Goal: Find specific page/section

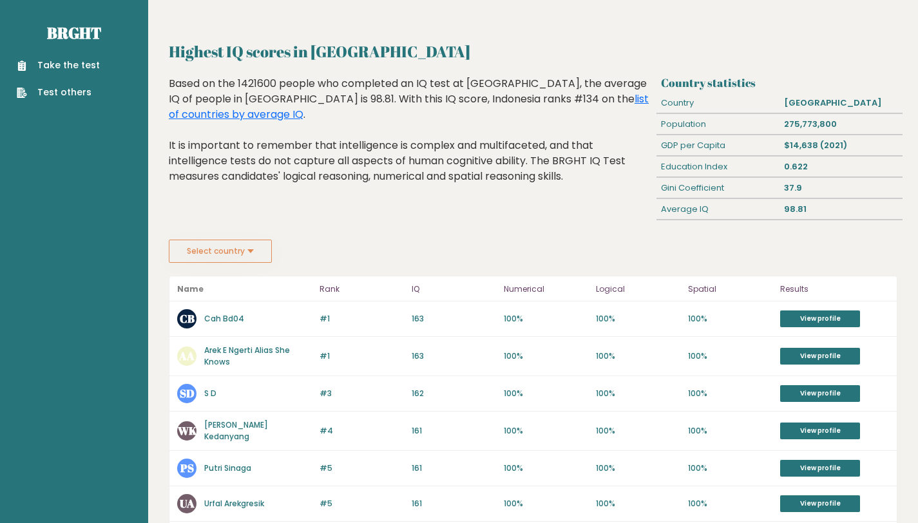
click at [258, 252] on button "Select country" at bounding box center [220, 251] width 103 height 23
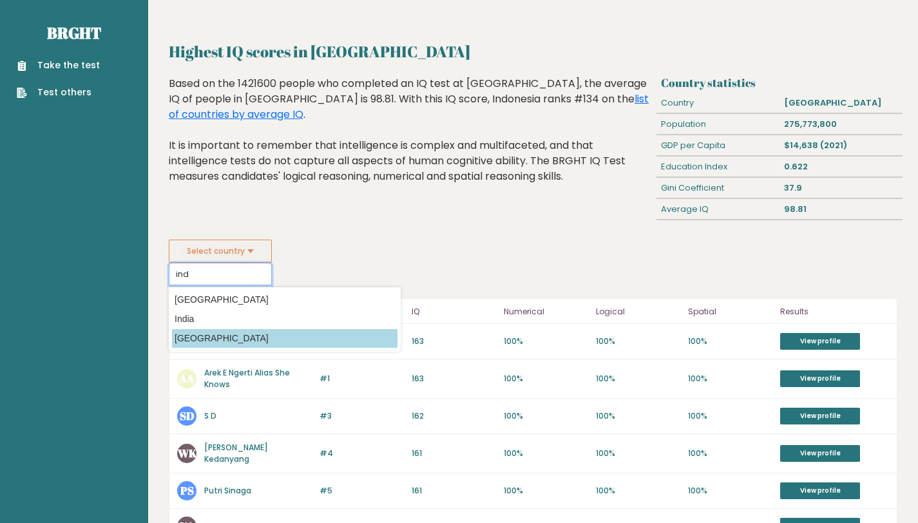
type input "ind"
click at [250, 329] on option "[GEOGRAPHIC_DATA]" at bounding box center [285, 338] width 226 height 19
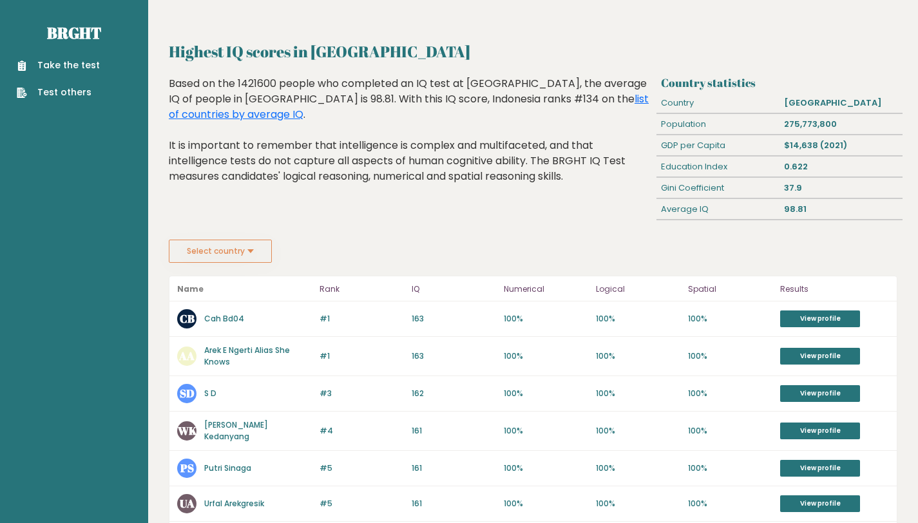
click at [692, 305] on div "#1 CB Cah Bd04 163 #1 163 100% 100% 100% View profile" at bounding box center [532, 319] width 727 height 35
